Goal: Contribute content

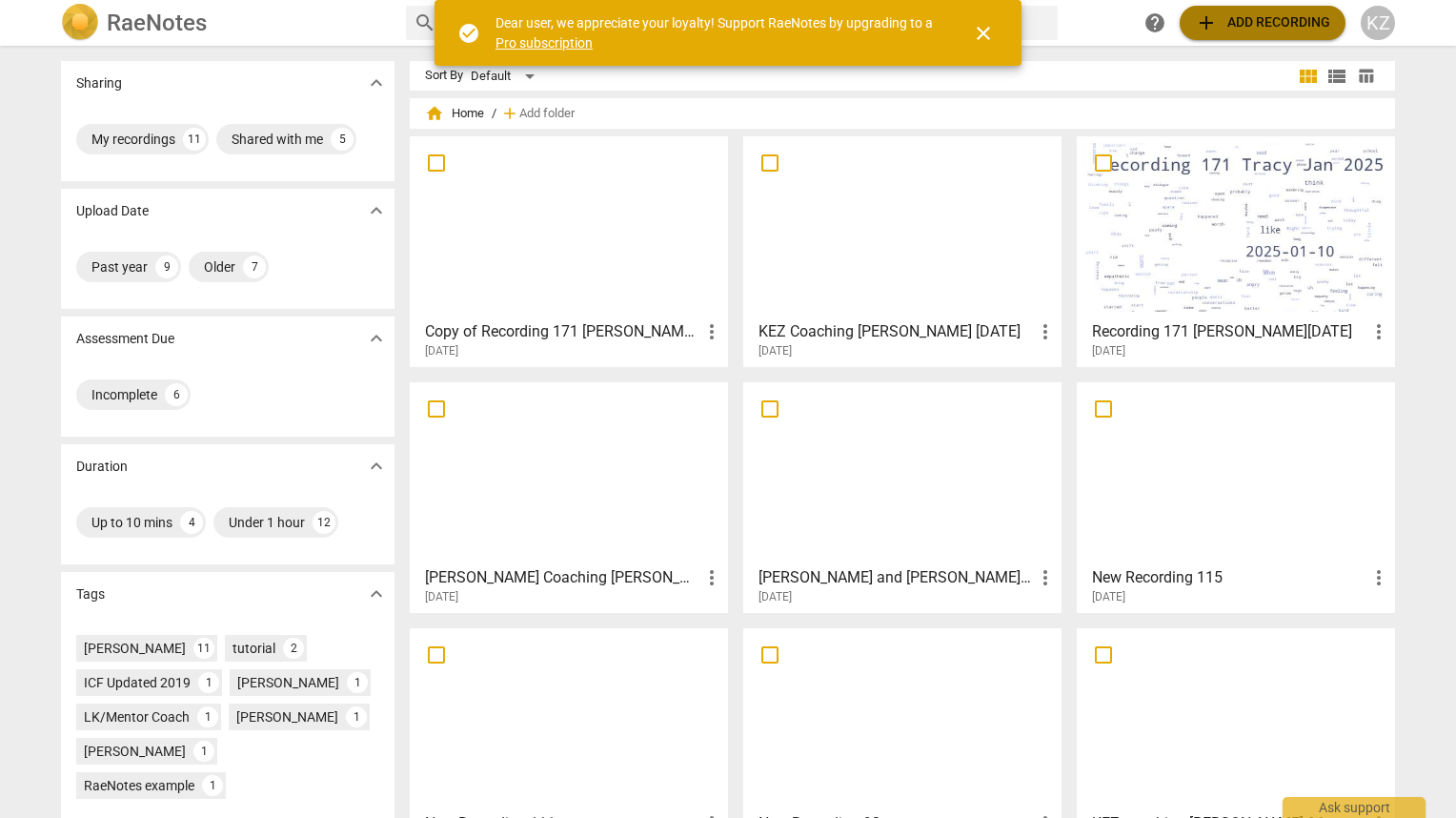
click at [1247, 17] on span "add Add recording" at bounding box center [1262, 23] width 135 height 23
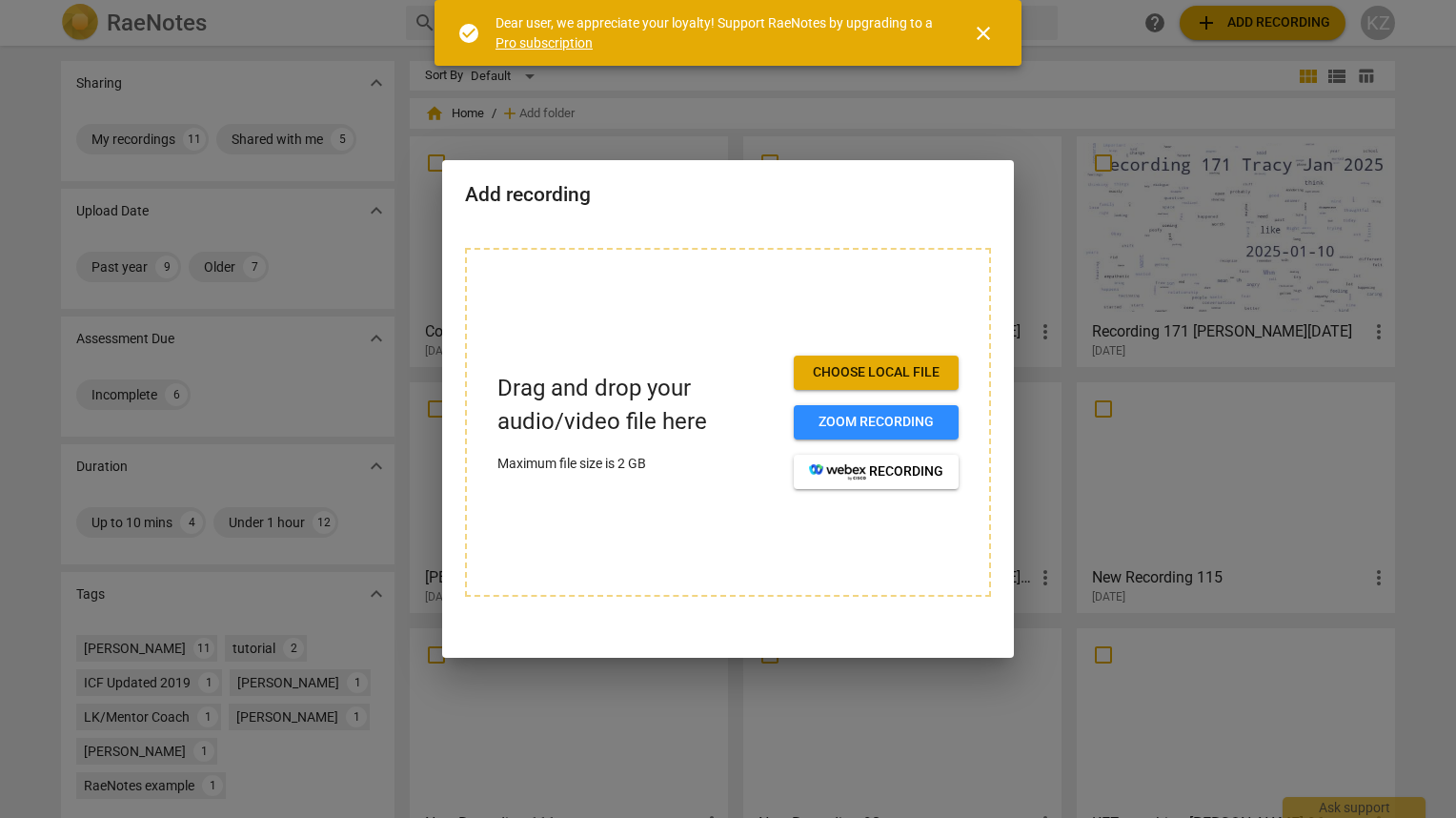
click at [924, 375] on span "Choose local file" at bounding box center [876, 372] width 134 height 19
click at [873, 477] on span "recording" at bounding box center [876, 471] width 134 height 19
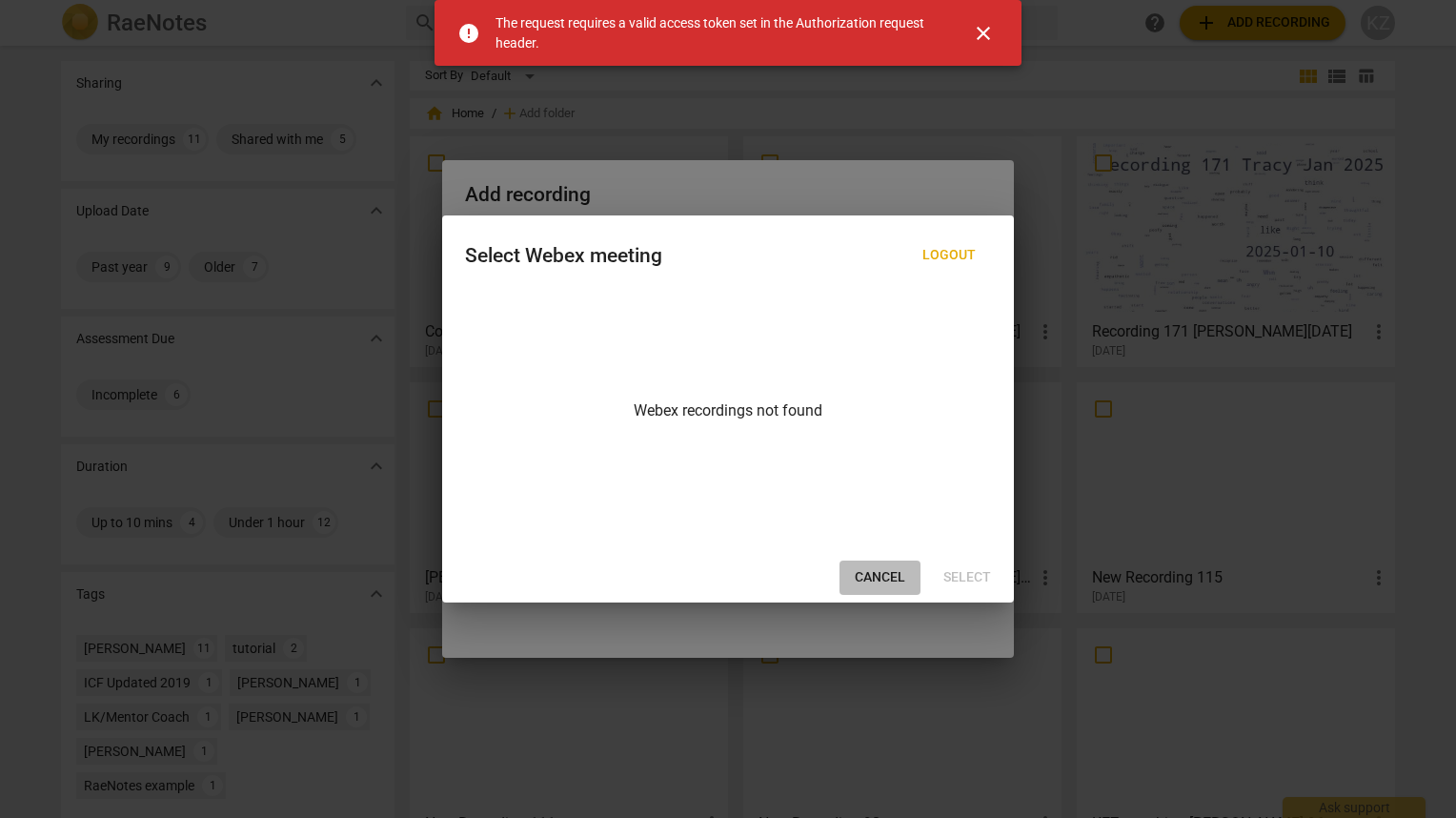
click at [874, 572] on span "Cancel" at bounding box center [879, 577] width 50 height 19
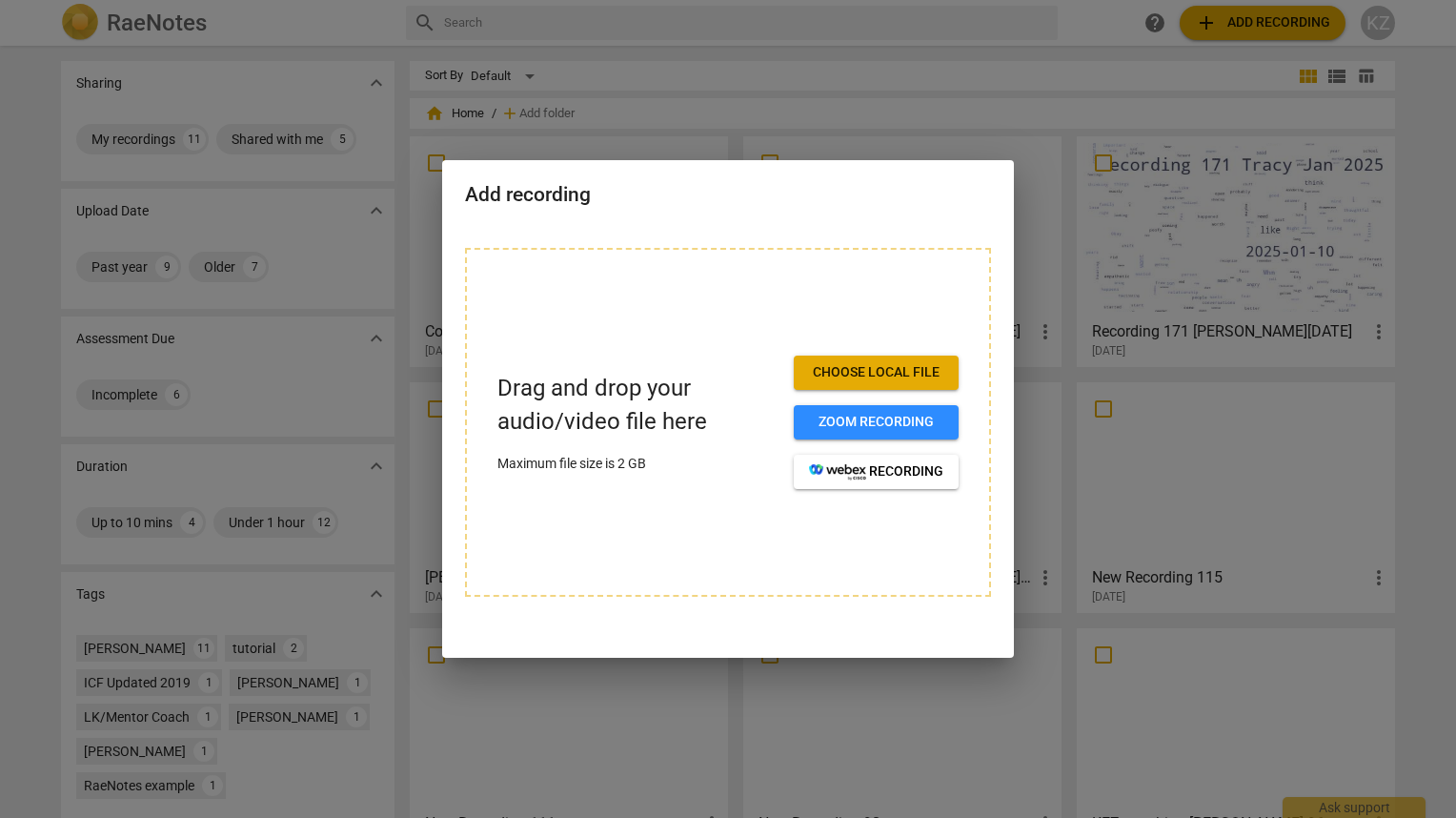
click at [900, 367] on span "Choose local file" at bounding box center [876, 372] width 134 height 19
click at [894, 377] on span "Choose local file" at bounding box center [876, 372] width 134 height 19
drag, startPoint x: 927, startPoint y: 242, endPoint x: 747, endPoint y: 263, distance: 181.2
click at [925, 241] on div "Drag and drop your audio/video file here Maximum file size is 2 GB Choose local…" at bounding box center [727, 433] width 571 height 417
click at [588, 277] on div "Drag and drop your audio/video file here Maximum file size is 2 GB Choose local…" at bounding box center [727, 421] width 526 height 348
